Goal: Task Accomplishment & Management: Manage account settings

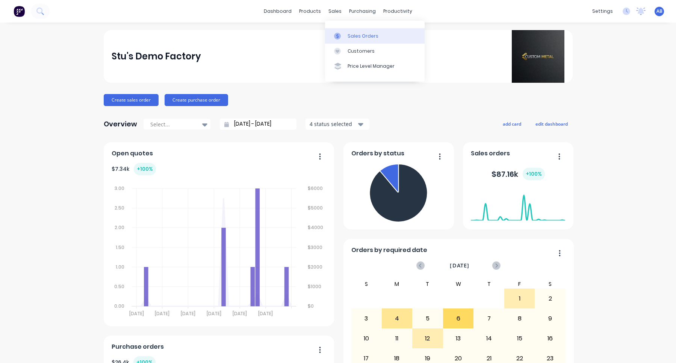
click at [349, 32] on link "Sales Orders" at bounding box center [375, 35] width 100 height 15
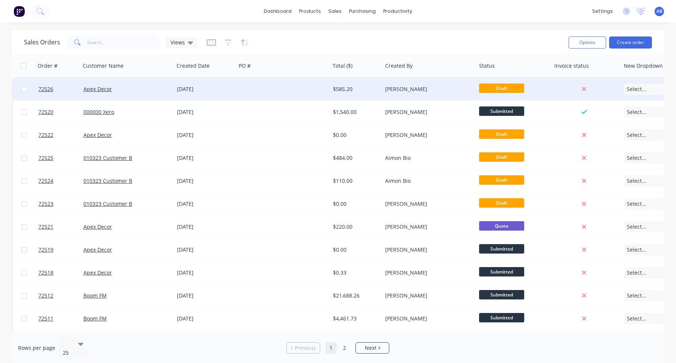
click at [143, 92] on div "Apex Decor" at bounding box center [124, 89] width 83 height 8
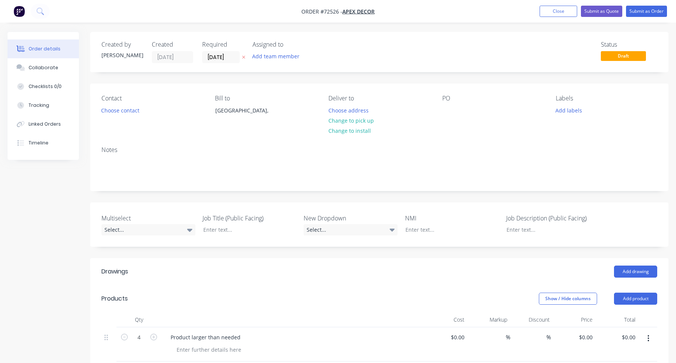
type input "$100.00"
type input "100"
type input "$200.00"
type input "$800.00"
type input "$0.0001"
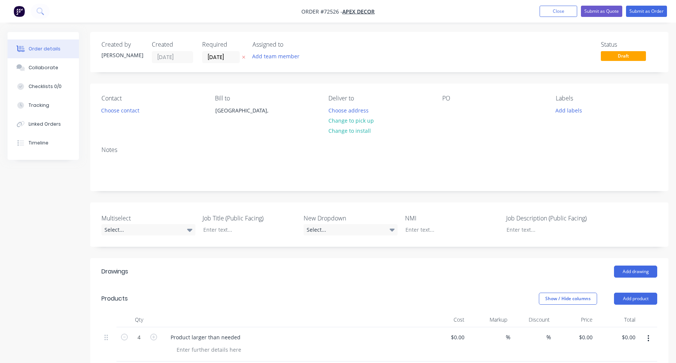
type input "-100000000"
type input "$-200.00"
type input "$-400.00"
type input "$20.00"
type input "10"
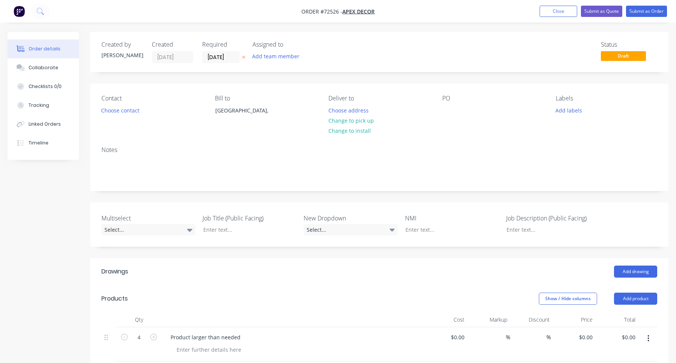
type input "$22.00"
type input "$132.00"
click at [59, 147] on button "Timeline" at bounding box center [43, 142] width 71 height 19
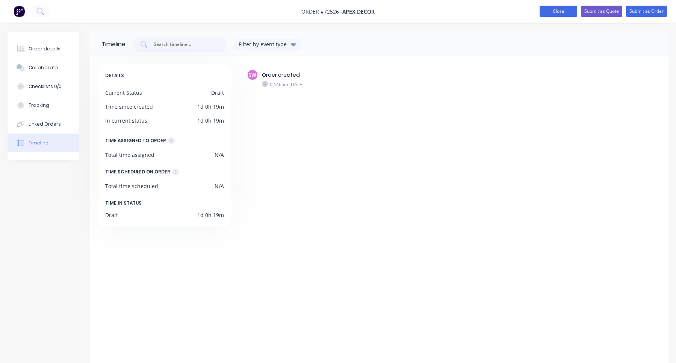
click at [554, 12] on button "Close" at bounding box center [559, 11] width 38 height 11
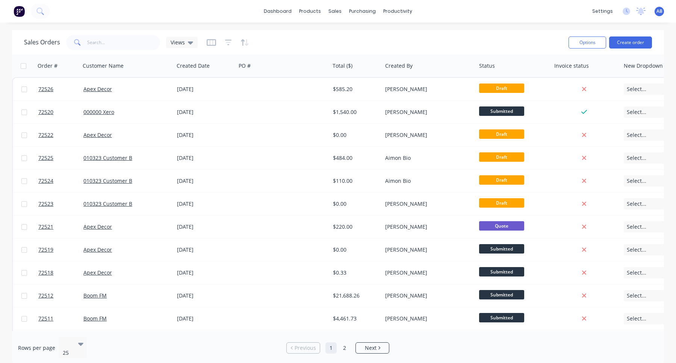
click at [24, 14] on img at bounding box center [19, 11] width 11 height 11
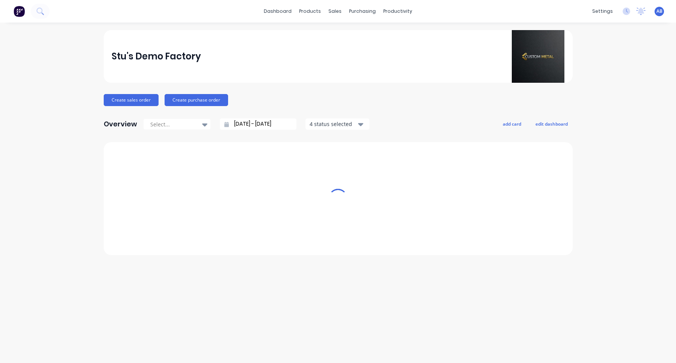
click at [24, 14] on img at bounding box center [19, 11] width 11 height 11
